Goal: Task Accomplishment & Management: Use online tool/utility

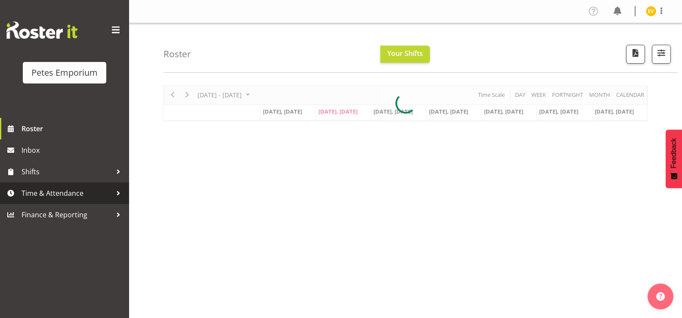
click at [110, 194] on span "Time & Attendance" at bounding box center [67, 193] width 90 height 13
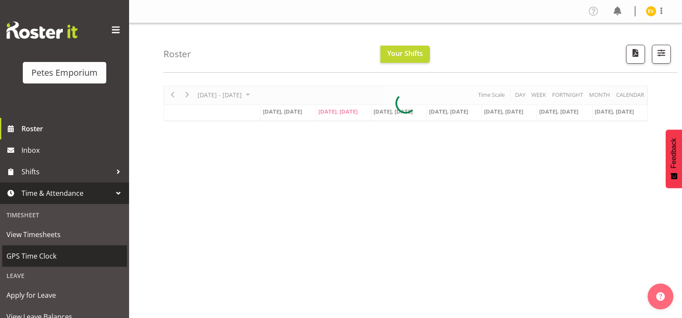
click at [101, 257] on span "GPS Time Clock" at bounding box center [64, 256] width 116 height 13
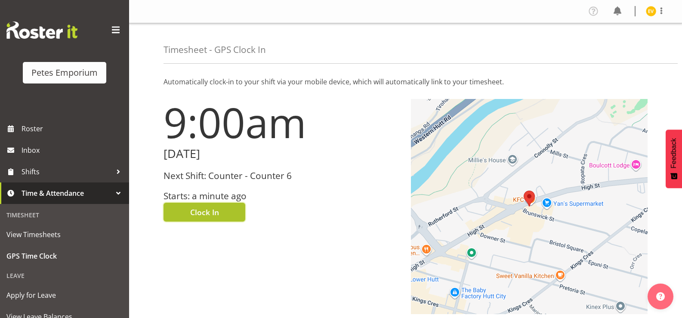
click at [221, 210] on button "Clock In" at bounding box center [204, 212] width 82 height 19
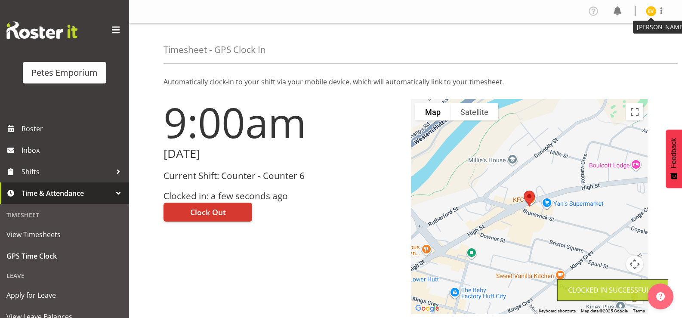
click at [656, 12] on img at bounding box center [651, 11] width 10 height 10
click at [645, 46] on link "Log Out" at bounding box center [625, 44] width 83 height 15
